Goal: Information Seeking & Learning: Check status

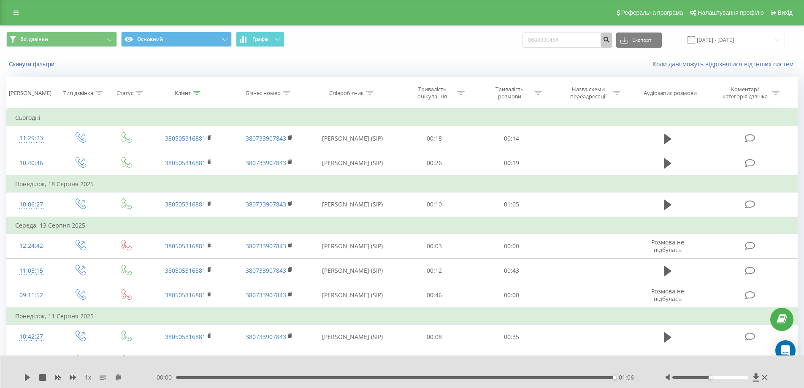
type input "0688330454"
click at [610, 38] on icon "submit" at bounding box center [605, 38] width 7 height 5
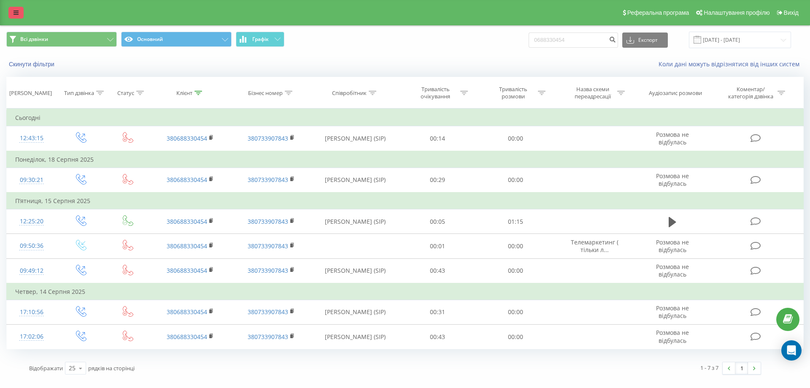
click at [11, 8] on link at bounding box center [15, 13] width 15 height 12
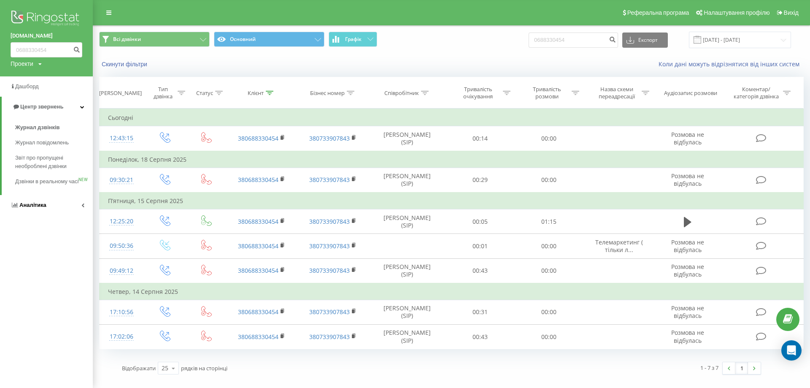
click at [30, 208] on span "Аналiтика" at bounding box center [32, 205] width 27 height 6
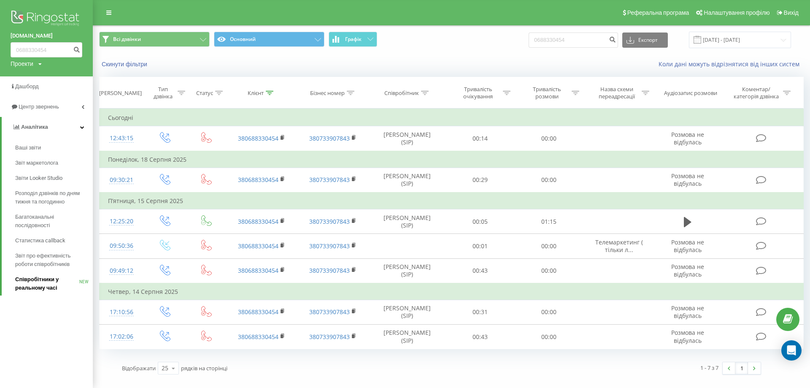
click at [46, 283] on span "Співробітники у реальному часі" at bounding box center [47, 283] width 64 height 17
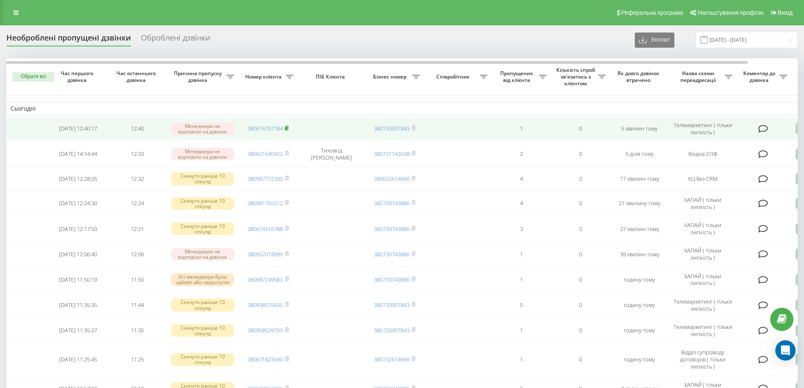
click at [287, 129] on rect at bounding box center [286, 129] width 3 height 4
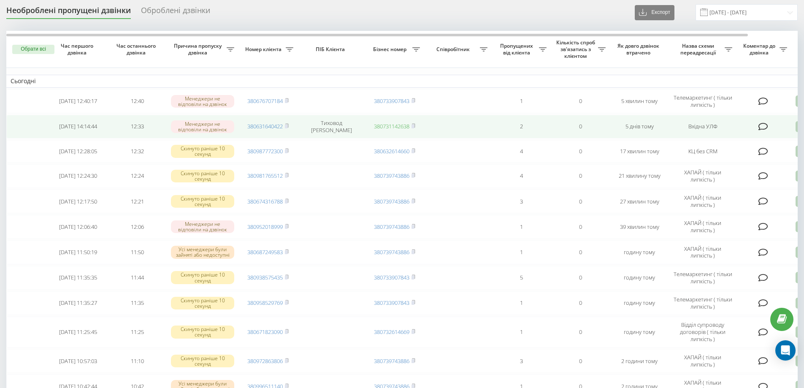
scroll to position [42, 0]
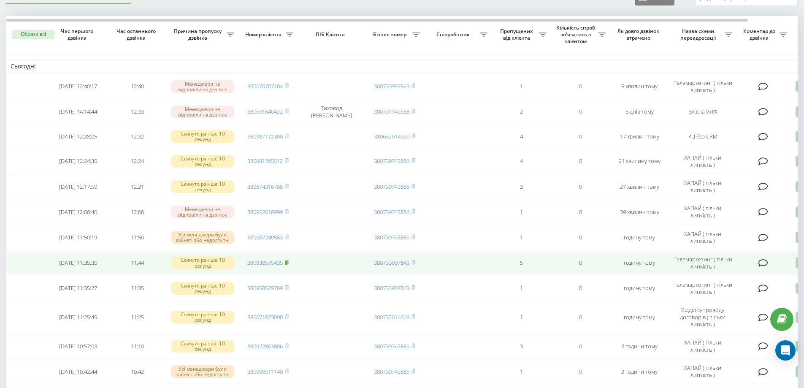
click at [287, 264] on rect at bounding box center [286, 263] width 3 height 4
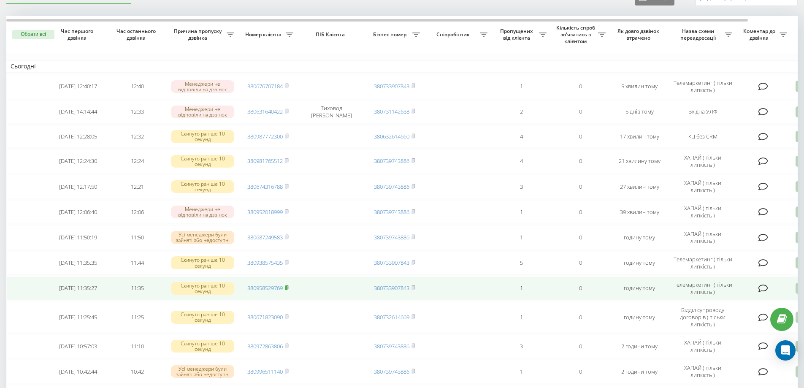
click at [287, 289] on rect at bounding box center [286, 288] width 3 height 4
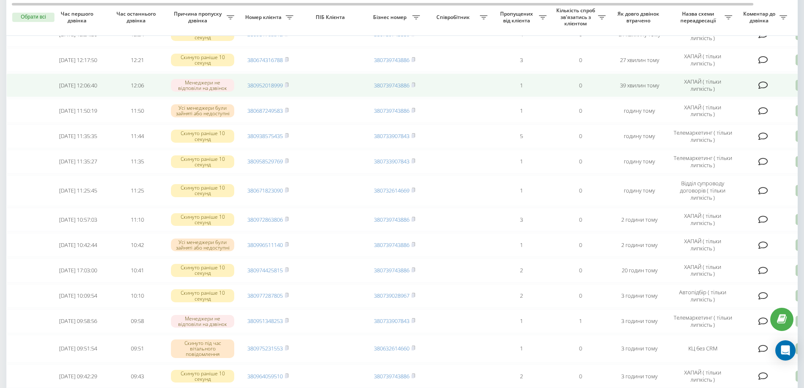
scroll to position [0, 0]
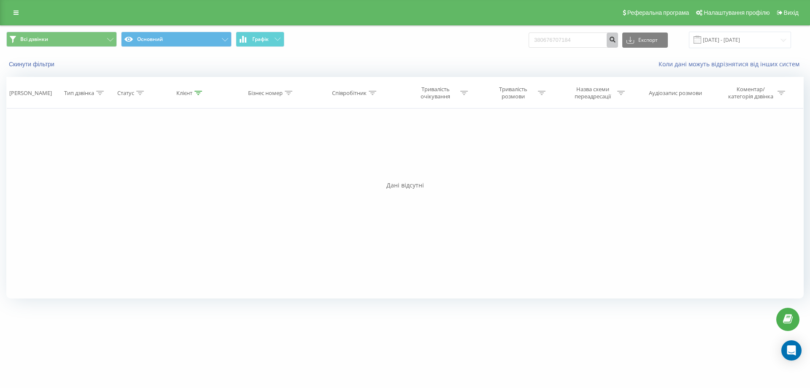
type input "380676707184"
click at [616, 41] on icon "submit" at bounding box center [612, 38] width 7 height 5
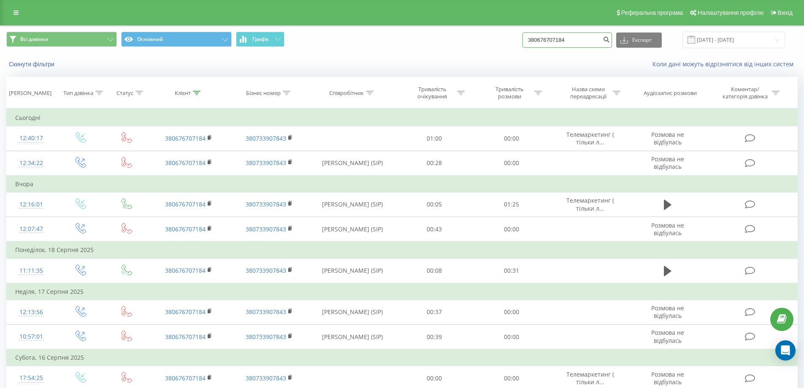
drag, startPoint x: 585, startPoint y: 41, endPoint x: 481, endPoint y: 66, distance: 106.7
click at [481, 66] on div "Всі дзвінки Основний Графік 380676707184 Експорт .csv .xls .xlsx 20.05.2025 - 2…" at bounding box center [401, 50] width 803 height 49
paste input "380938575435"
type input "380938575435"
click at [610, 40] on icon "submit" at bounding box center [605, 38] width 7 height 5
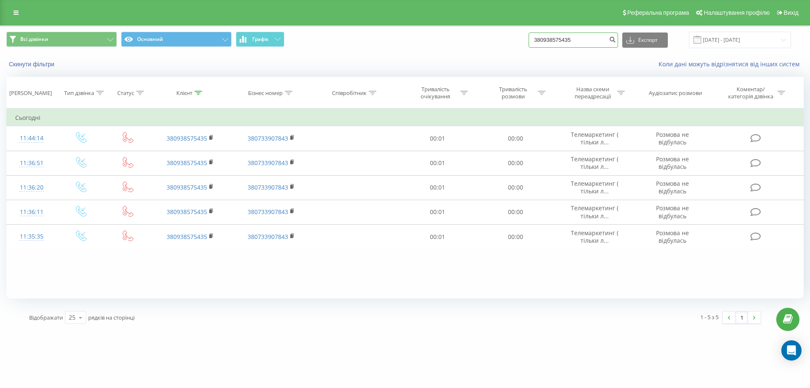
drag, startPoint x: 593, startPoint y: 46, endPoint x: 464, endPoint y: 63, distance: 130.2
click at [464, 63] on div "Всі дзвінки Основний Графік 380938575435 Експорт .csv .xls .xlsx 20.05.2025 - 2…" at bounding box center [404, 50] width 809 height 49
paste input "380958529769"
type input "380958529769"
click at [615, 38] on button "submit" at bounding box center [612, 39] width 11 height 15
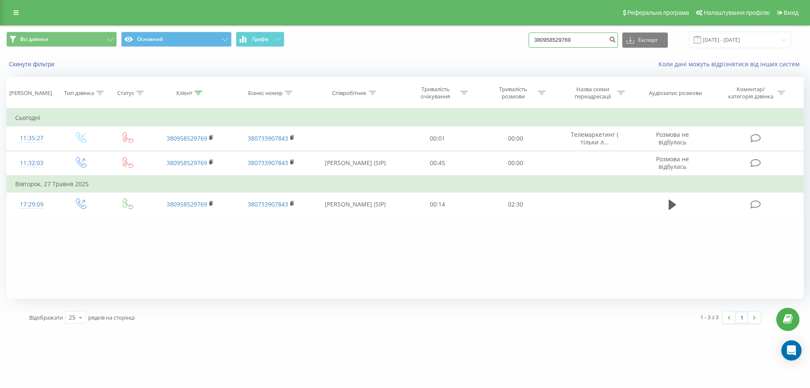
drag, startPoint x: 596, startPoint y: 40, endPoint x: 452, endPoint y: 41, distance: 144.3
click at [452, 41] on div "Всі дзвінки Основний Графік 380958529769 Експорт .csv .xls .xlsx 20.05.2025 - 2…" at bounding box center [404, 40] width 797 height 16
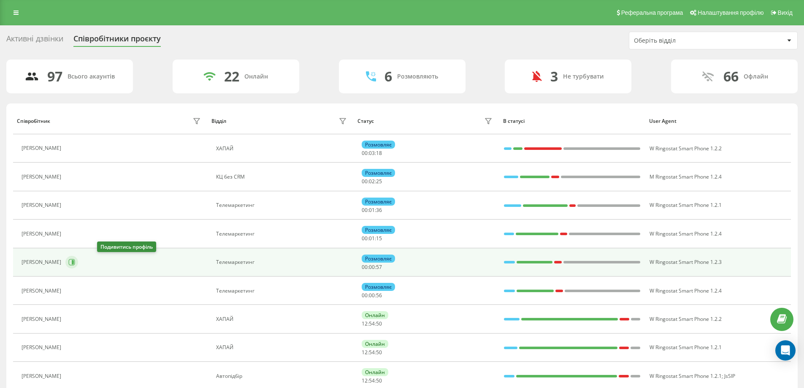
click at [75, 259] on icon at bounding box center [72, 262] width 6 height 6
